Goal: Answer question/provide support: Share knowledge or assist other users

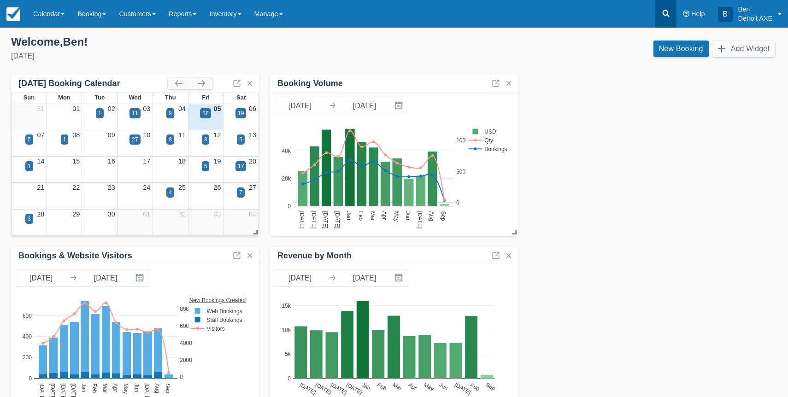
click at [664, 14] on icon at bounding box center [666, 13] width 7 height 7
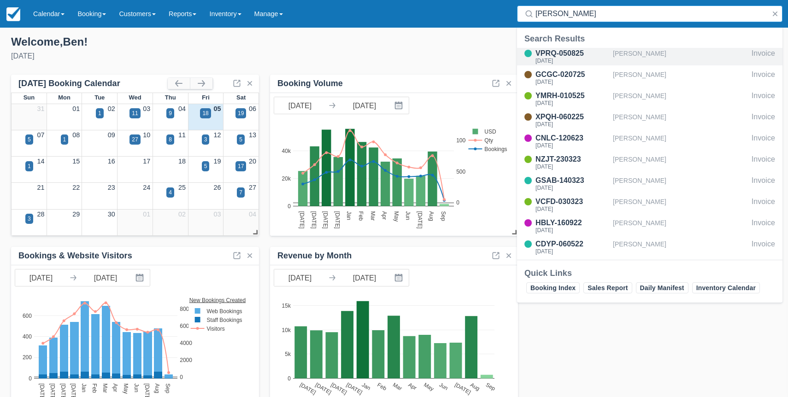
type input "strom"
click at [636, 62] on div "[PERSON_NAME]" at bounding box center [680, 57] width 135 height 18
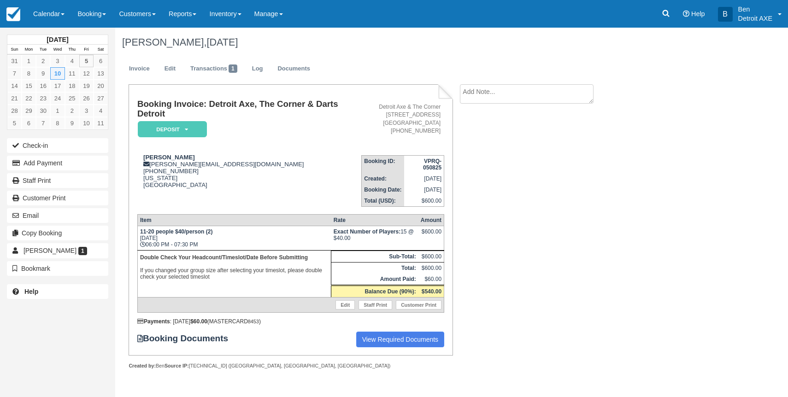
click at [499, 98] on textarea at bounding box center [527, 93] width 134 height 19
type textarea "15 people."
click at [485, 150] on button "Create" at bounding box center [480, 147] width 41 height 16
